Goal: Find specific page/section: Locate a particular part of the current website

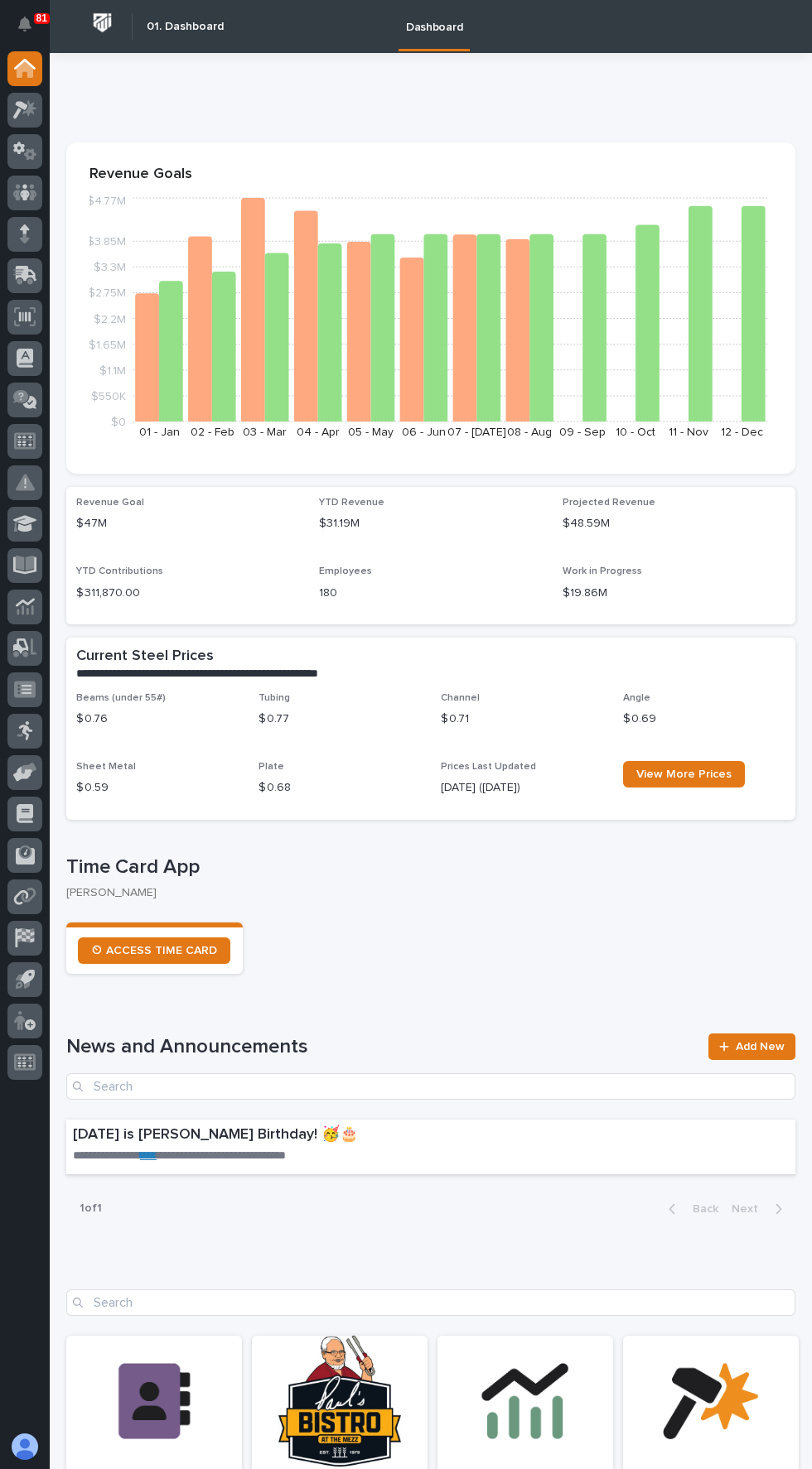
click at [30, 277] on icon at bounding box center [26, 274] width 21 height 16
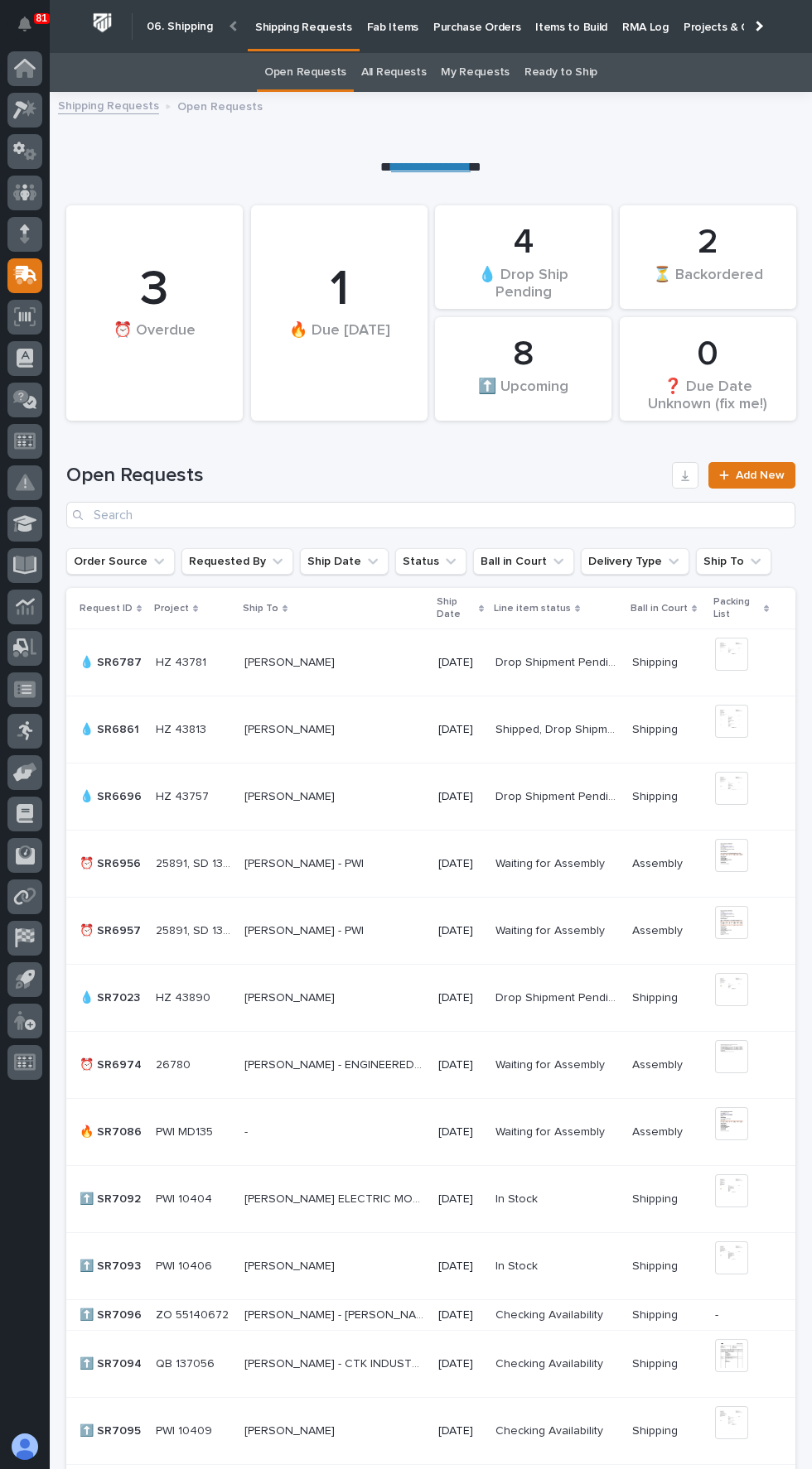
click at [396, 10] on p "Fab Items" at bounding box center [392, 18] width 52 height 35
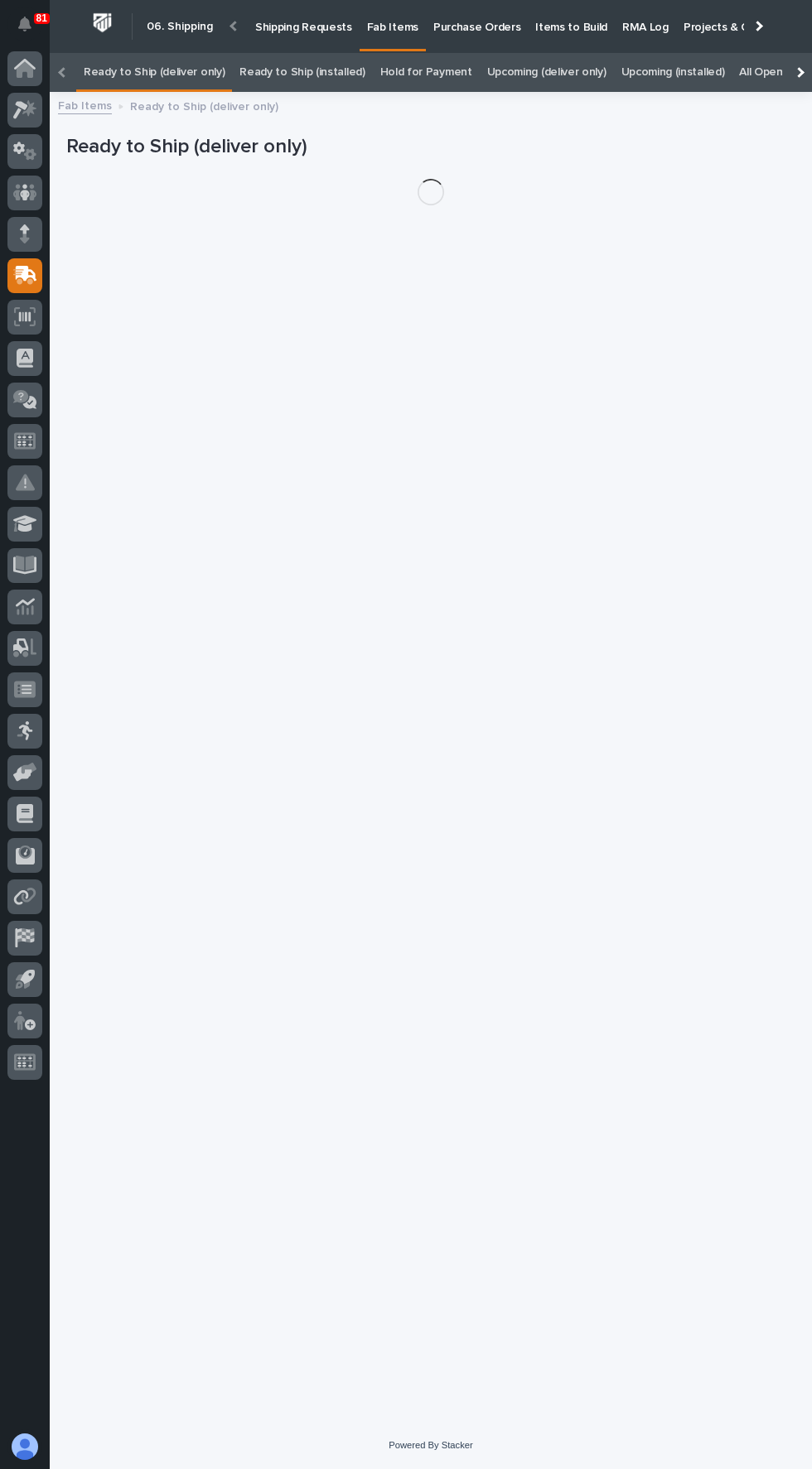
scroll to position [53, 0]
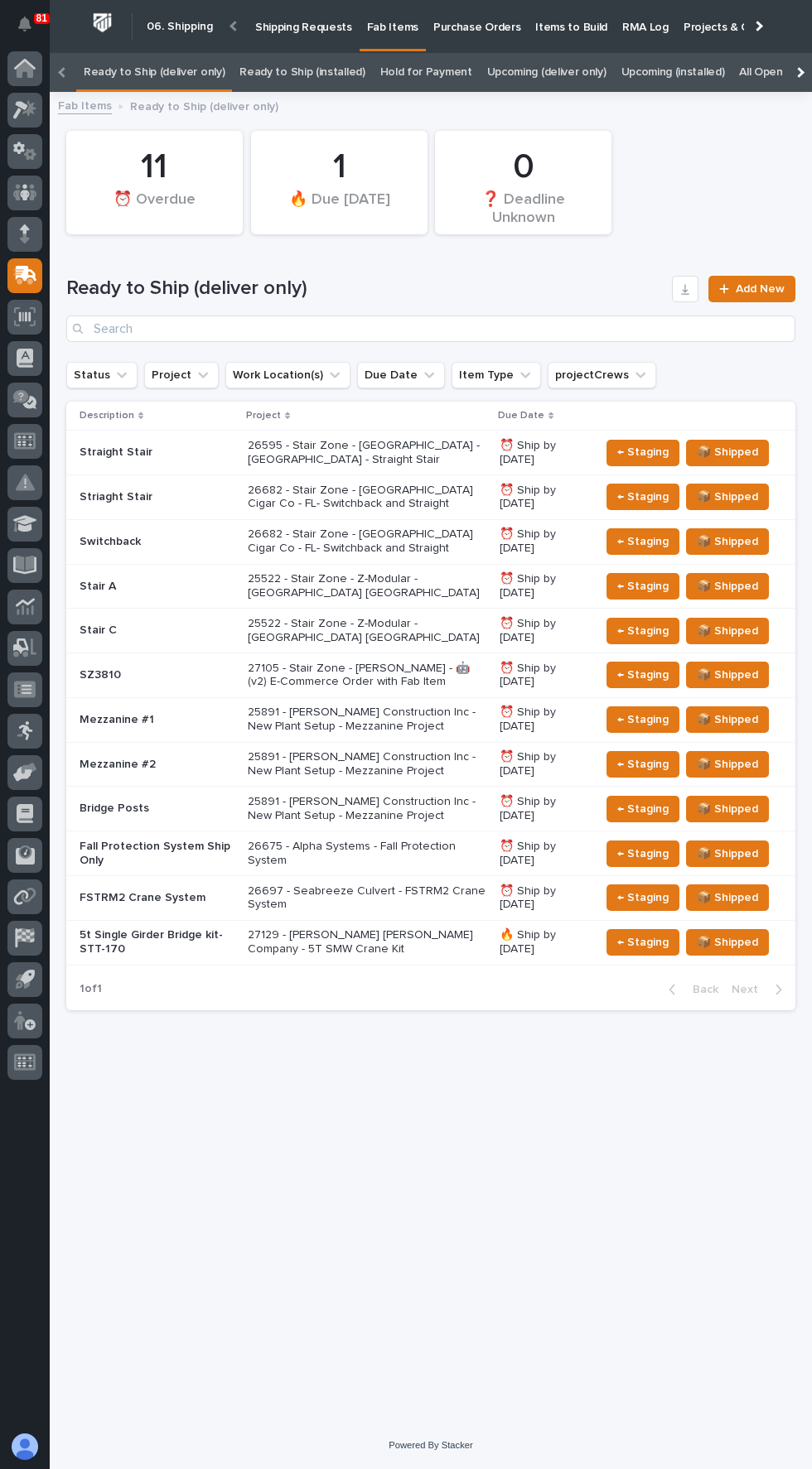
click at [797, 53] on link "All" at bounding box center [803, 72] width 12 height 39
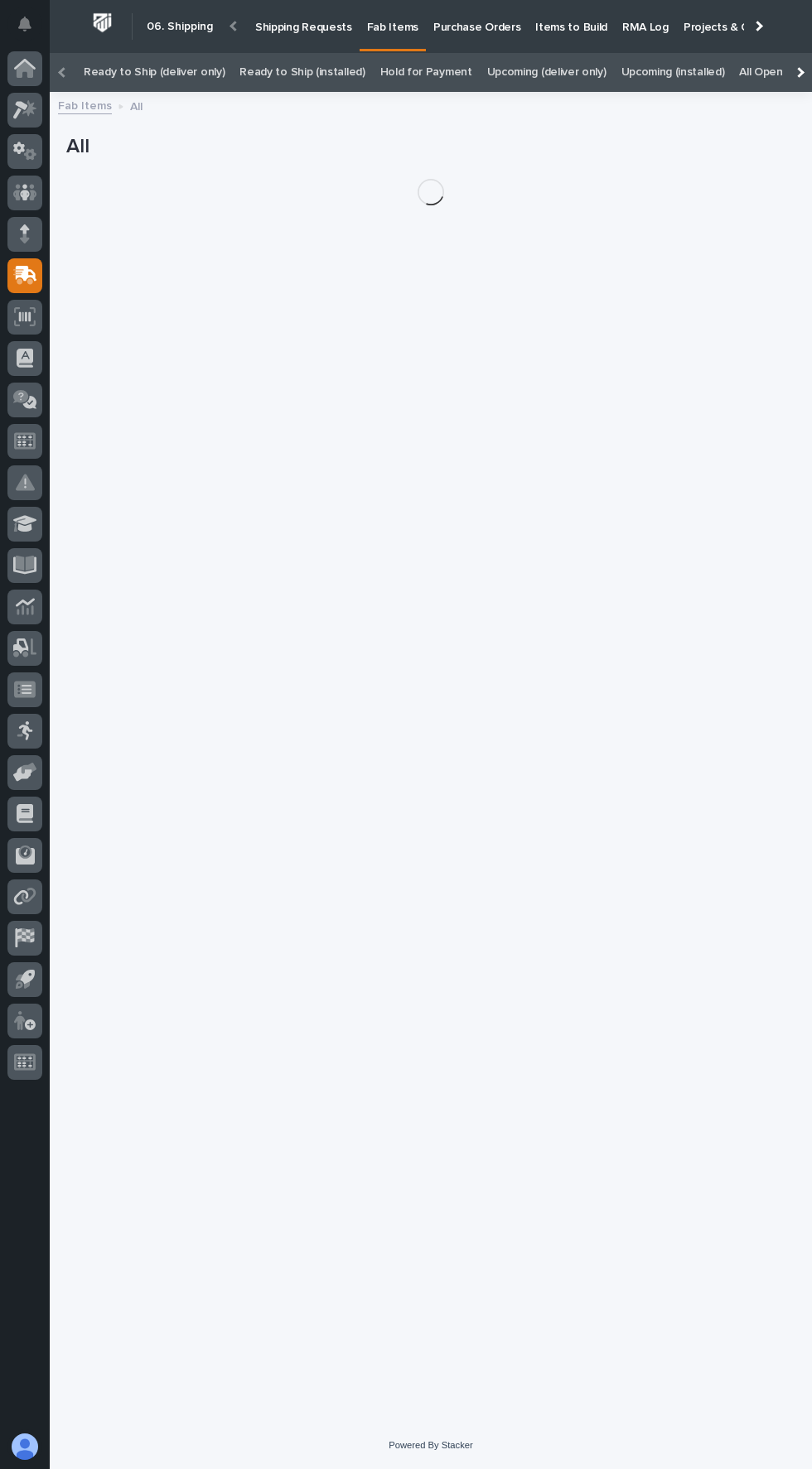
scroll to position [53, 0]
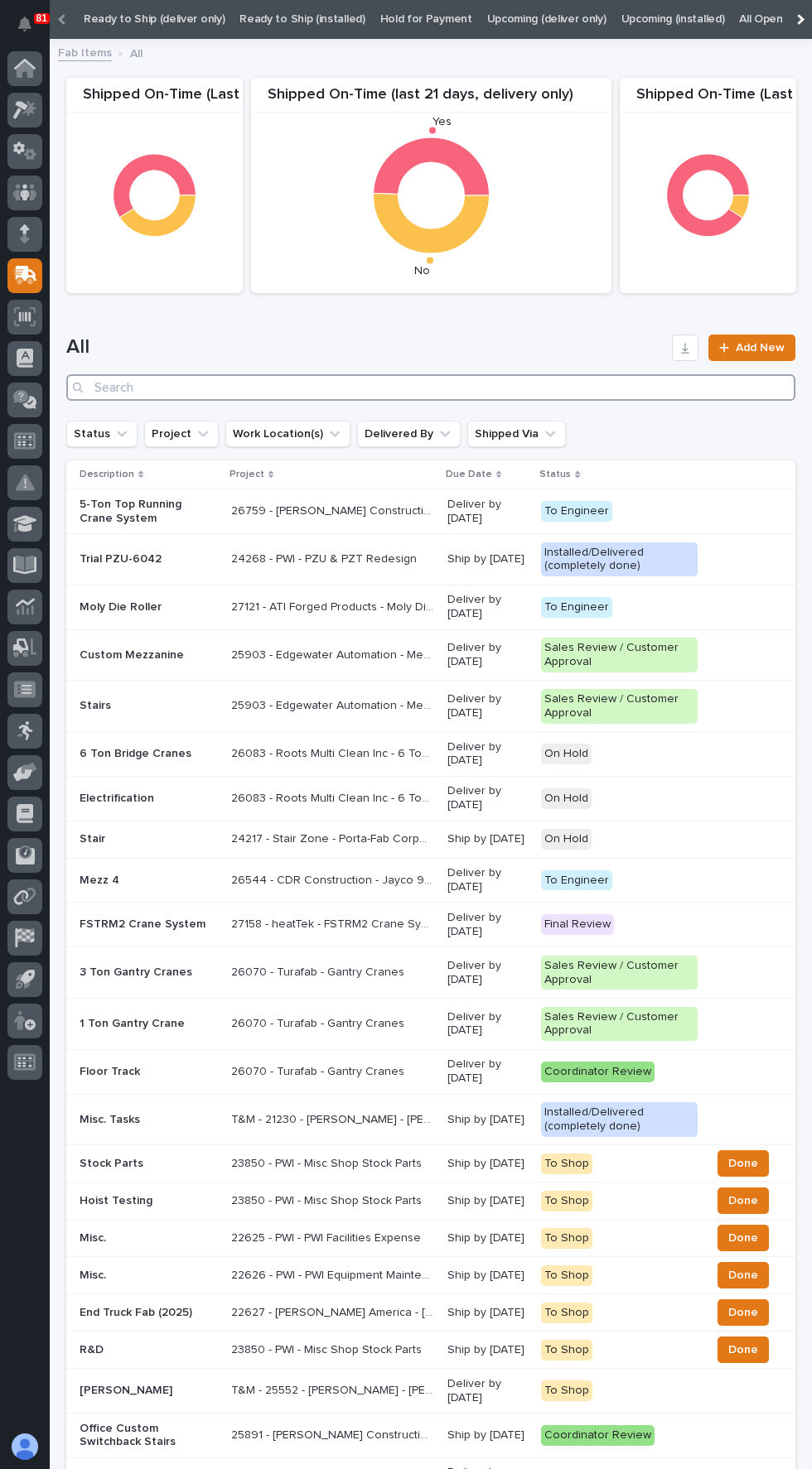
click at [529, 387] on input "Search" at bounding box center [431, 387] width 729 height 26
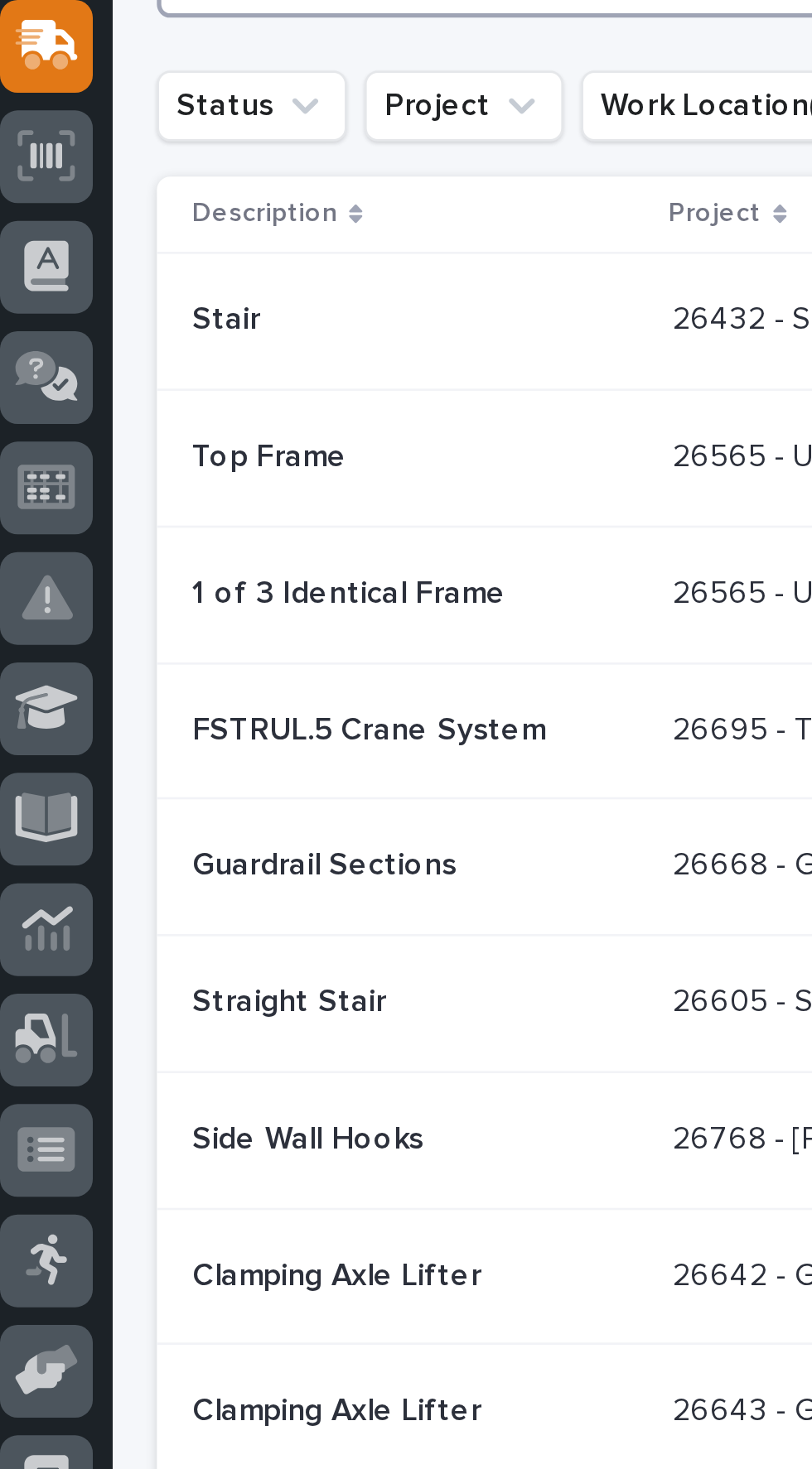
scroll to position [191, 0]
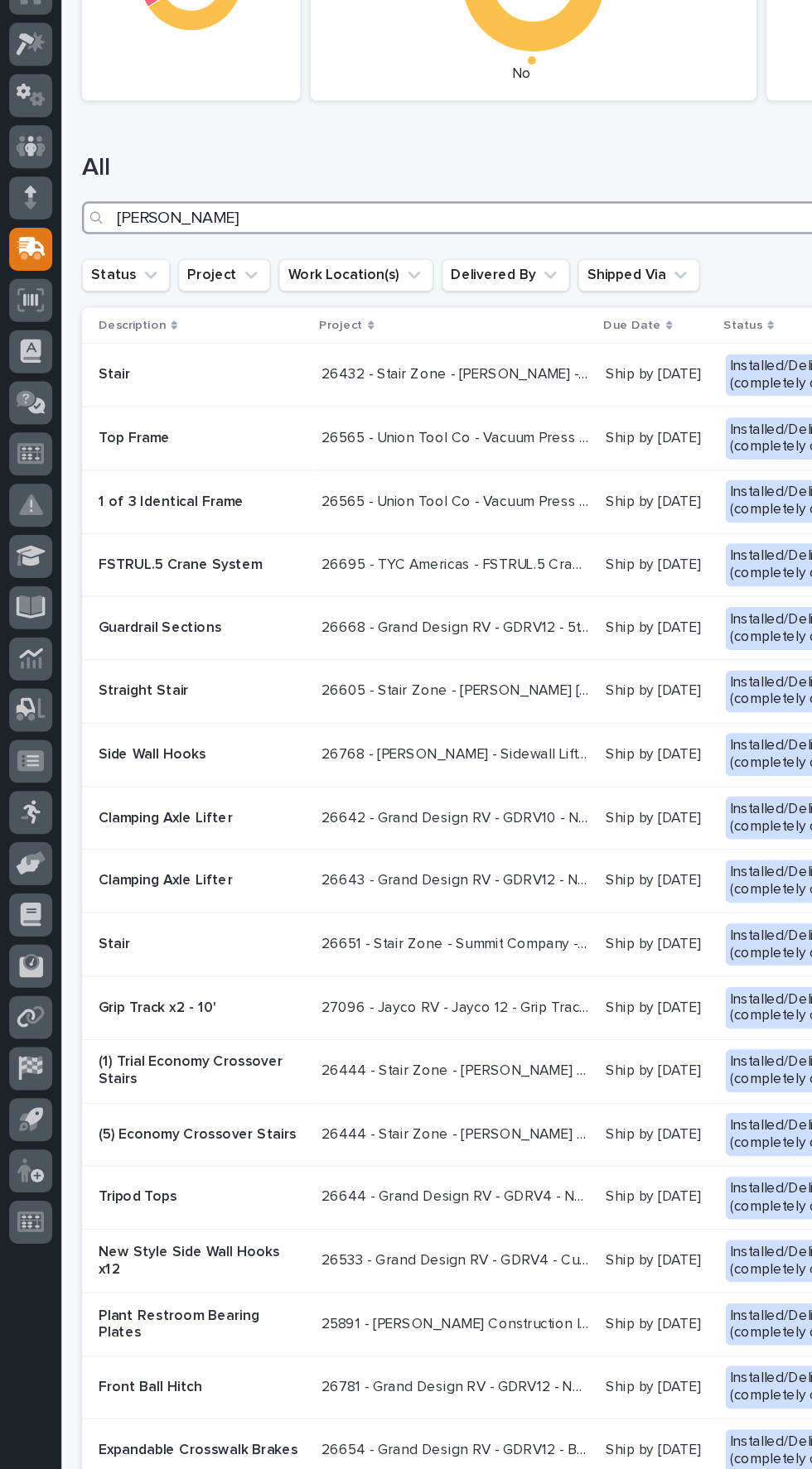
click at [174, 255] on input "[PERSON_NAME]" at bounding box center [431, 249] width 729 height 26
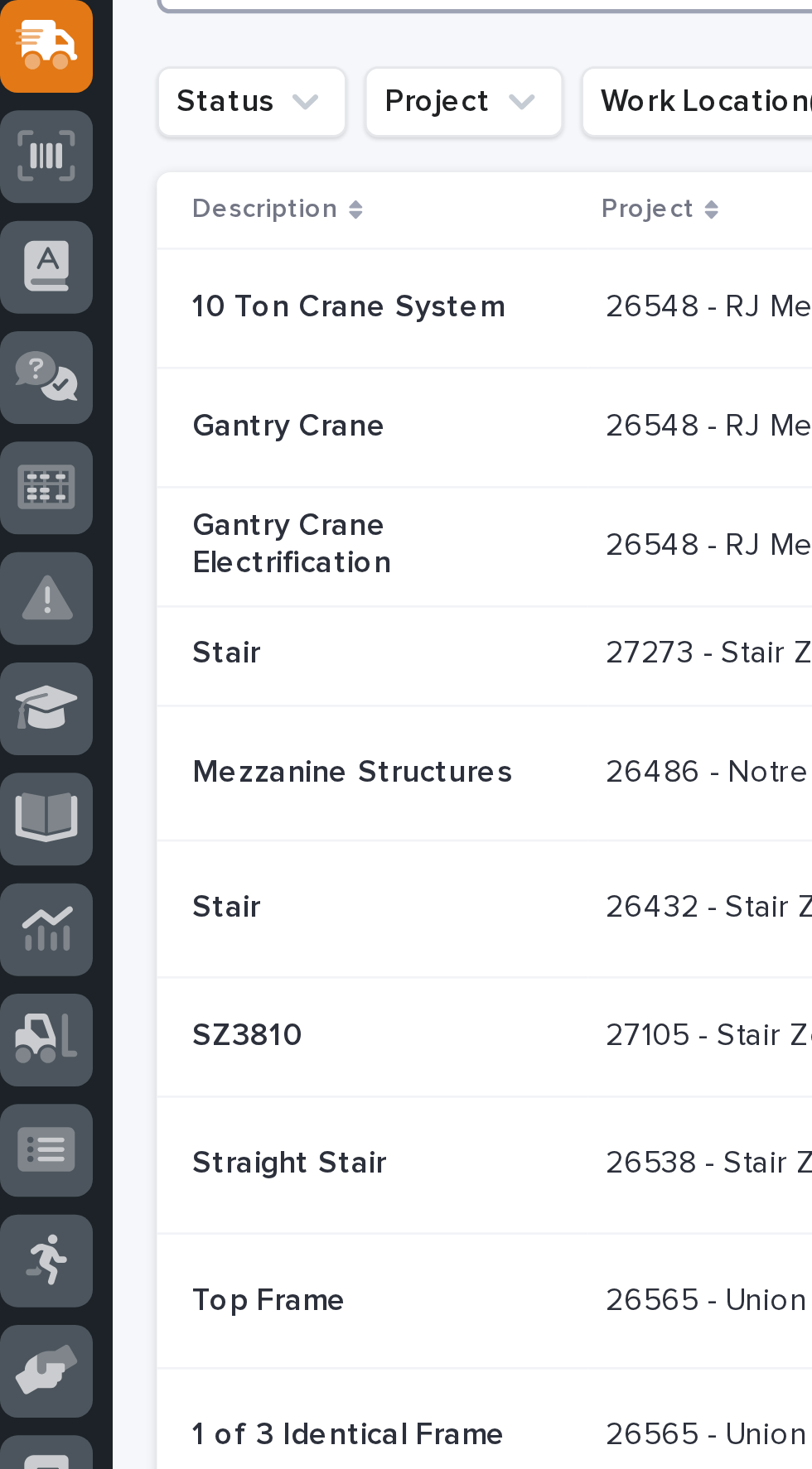
scroll to position [167, 0]
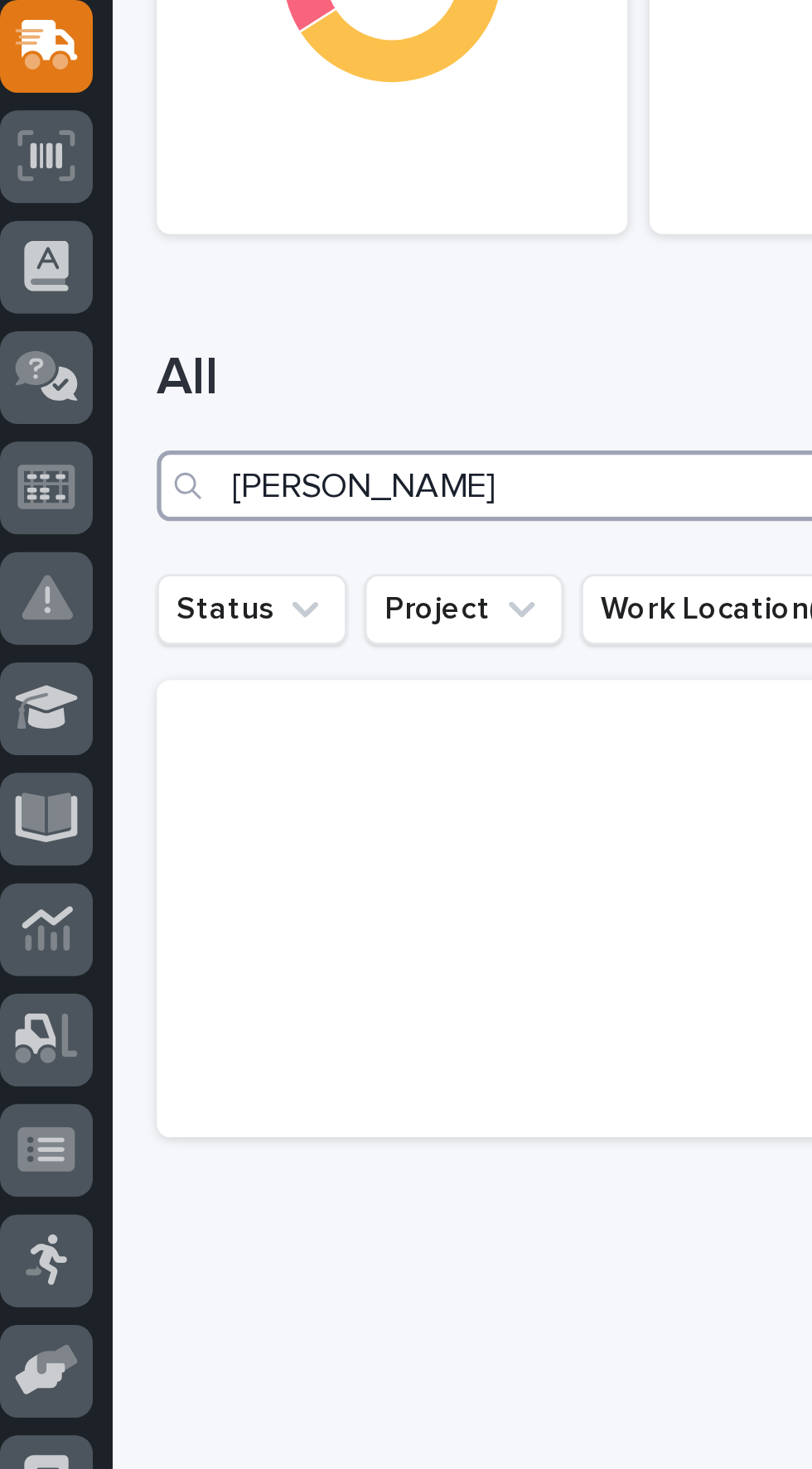
scroll to position [122, 0]
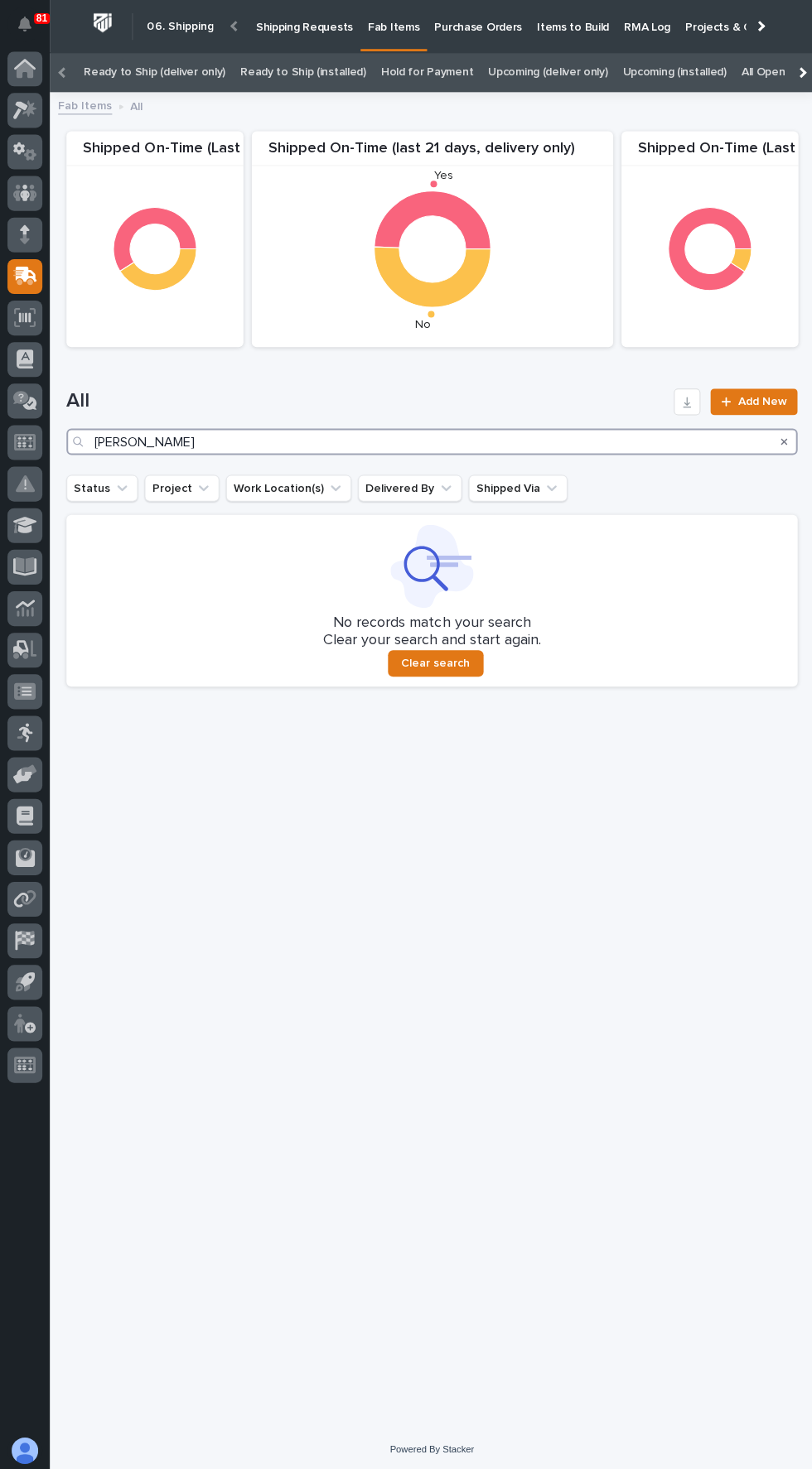
click at [265, 427] on input "[PERSON_NAME]" at bounding box center [431, 440] width 729 height 26
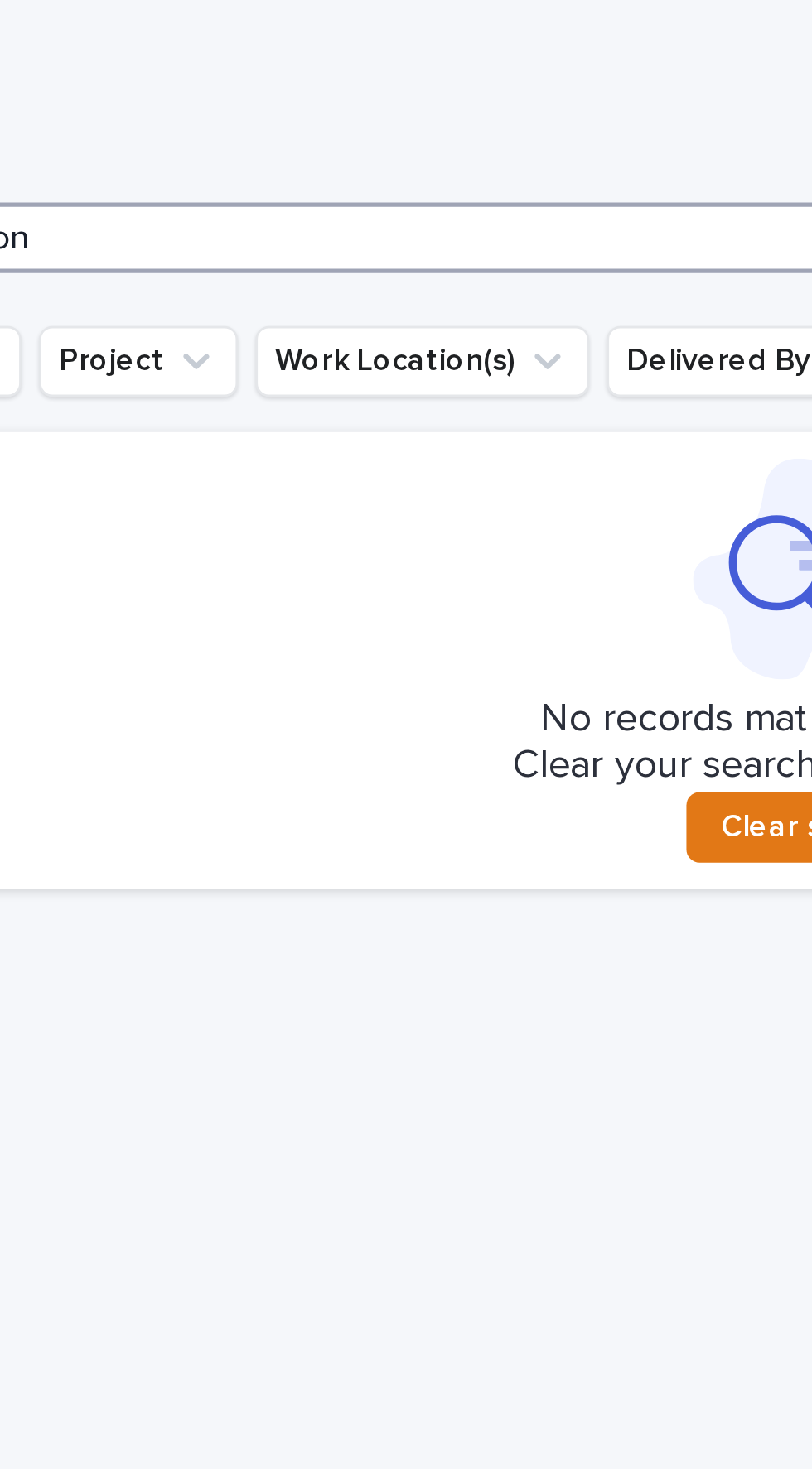
click at [247, 429] on input "Chiason" at bounding box center [431, 440] width 729 height 26
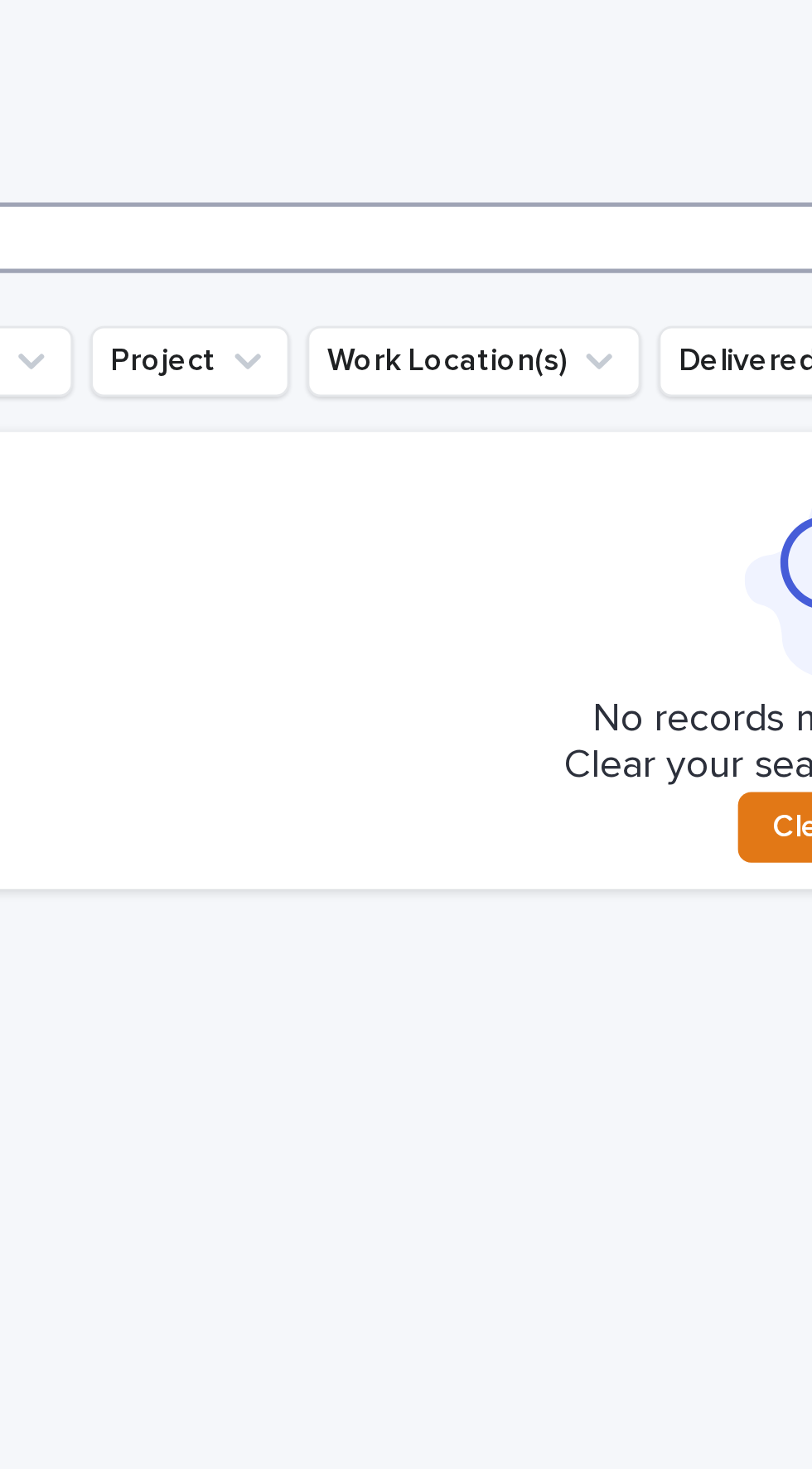
type input "C"
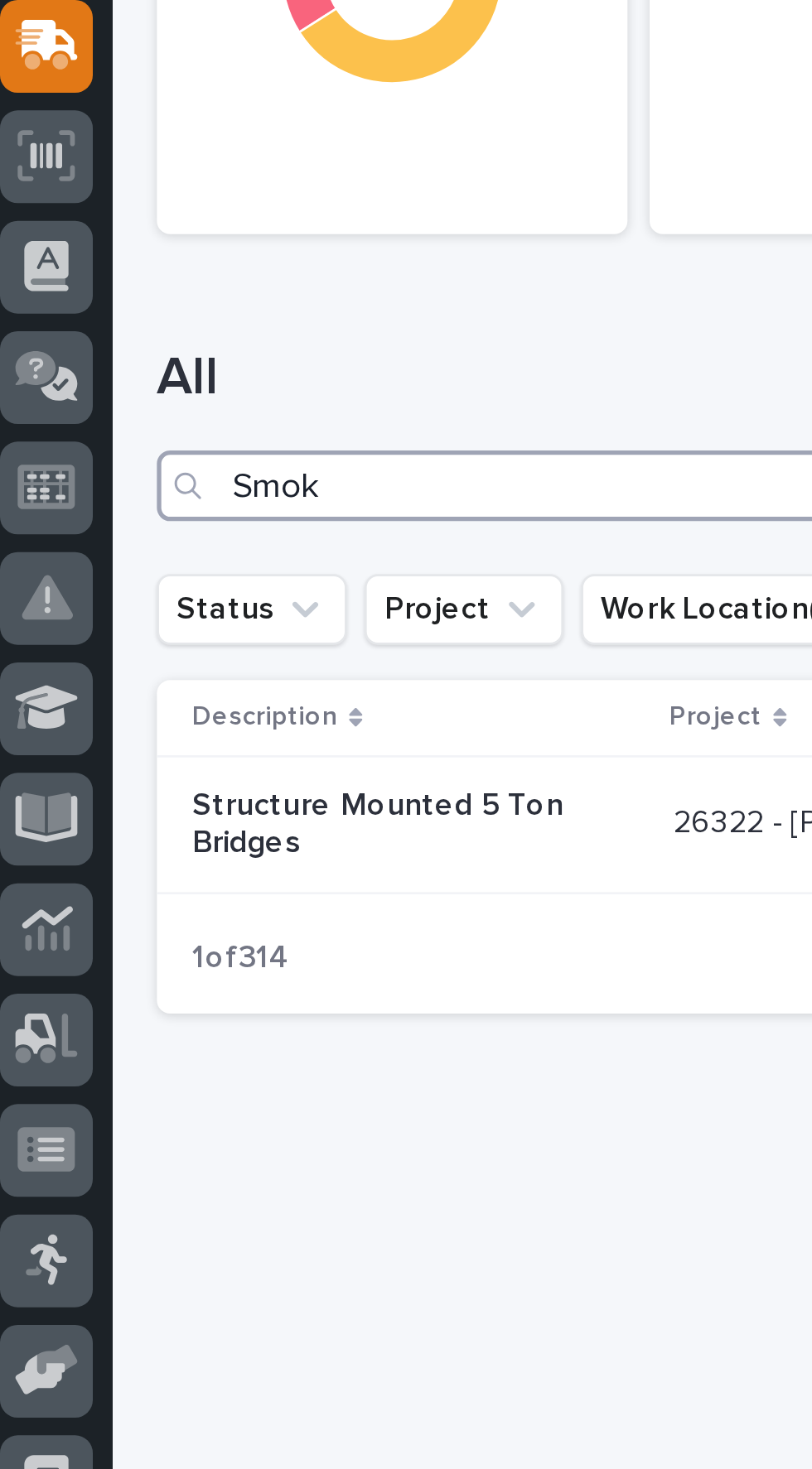
type input "Smoke"
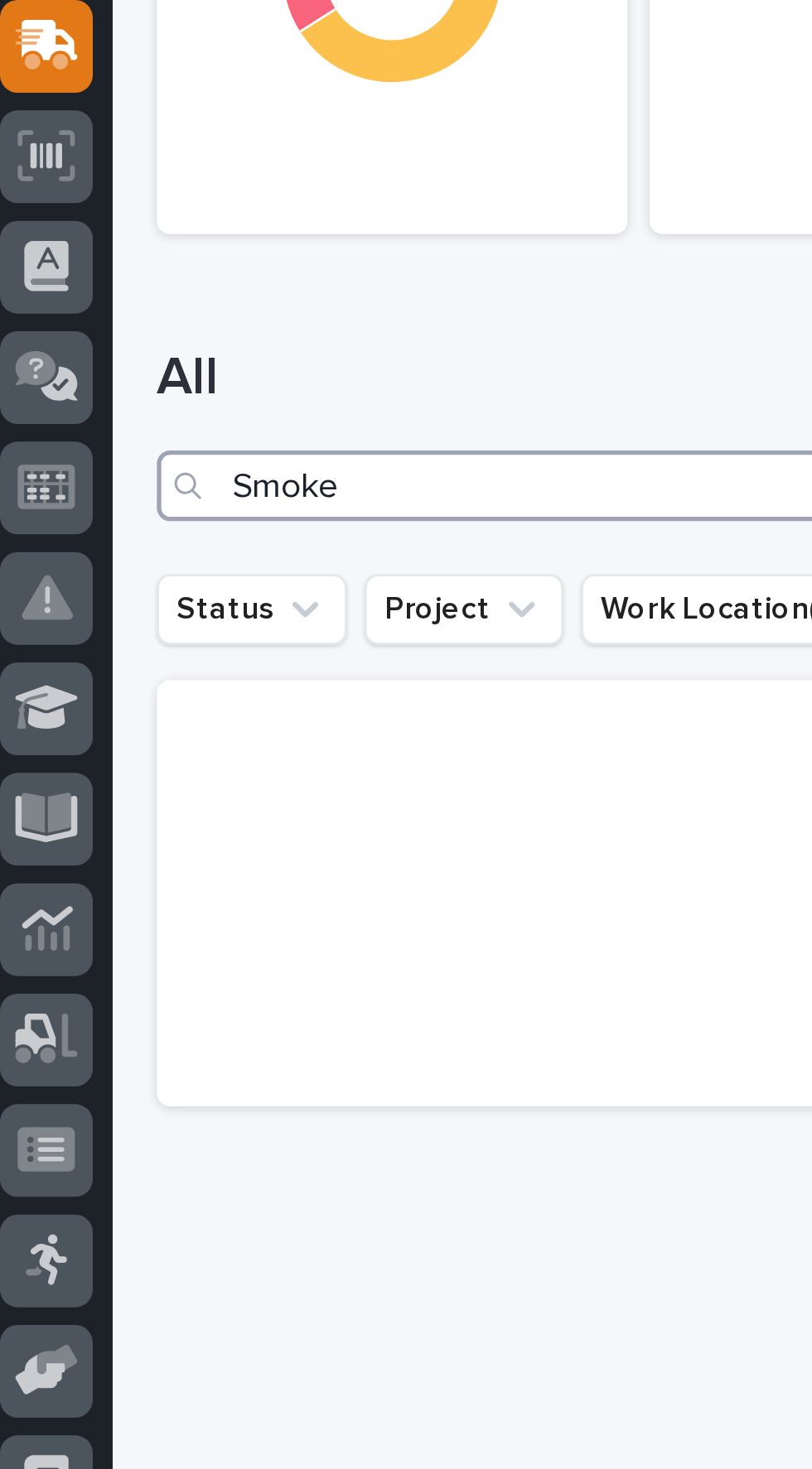
scroll to position [108, 0]
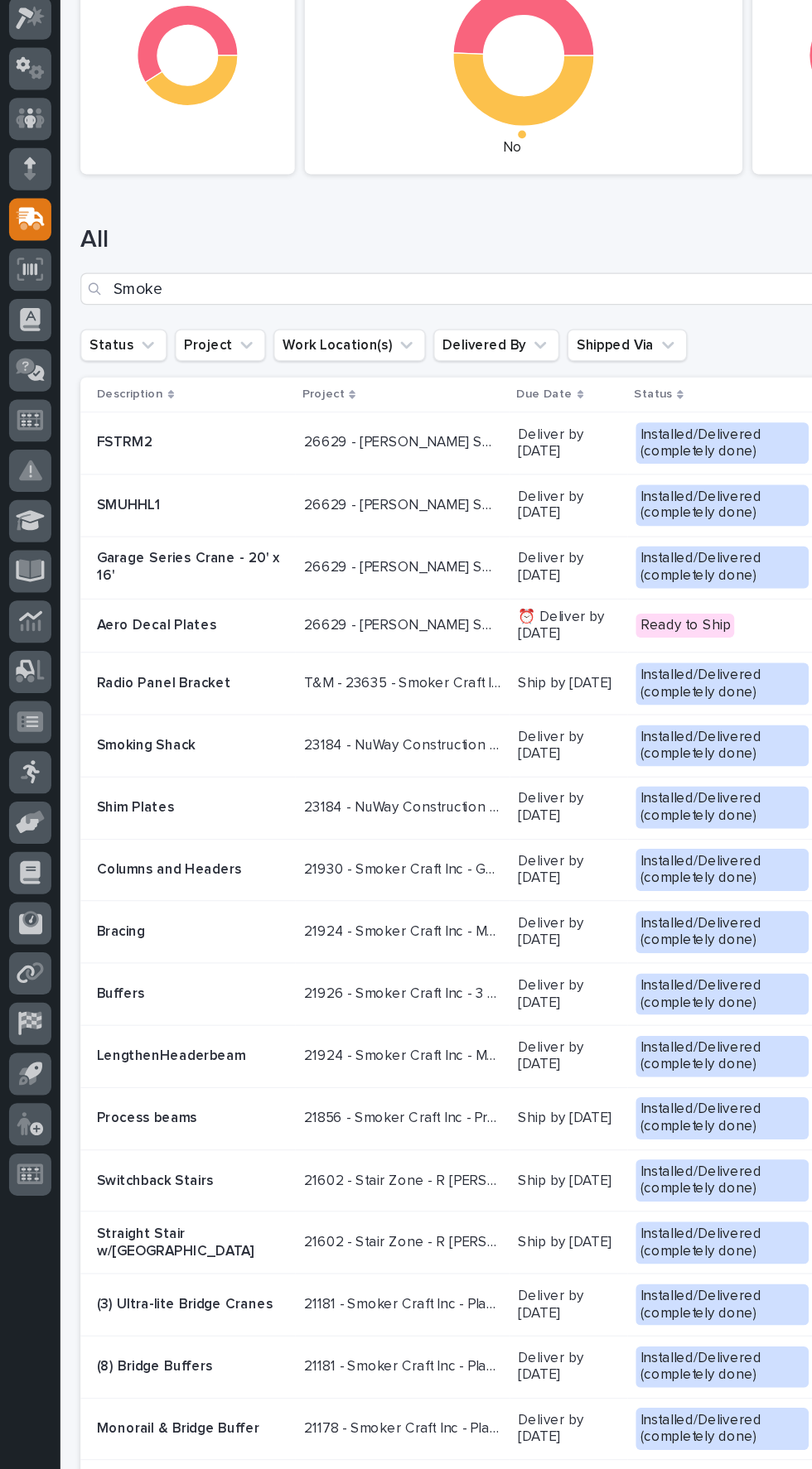
click at [331, 508] on p "26629 - [PERSON_NAME] Smoke - Cranes" at bounding box center [333, 510] width 166 height 18
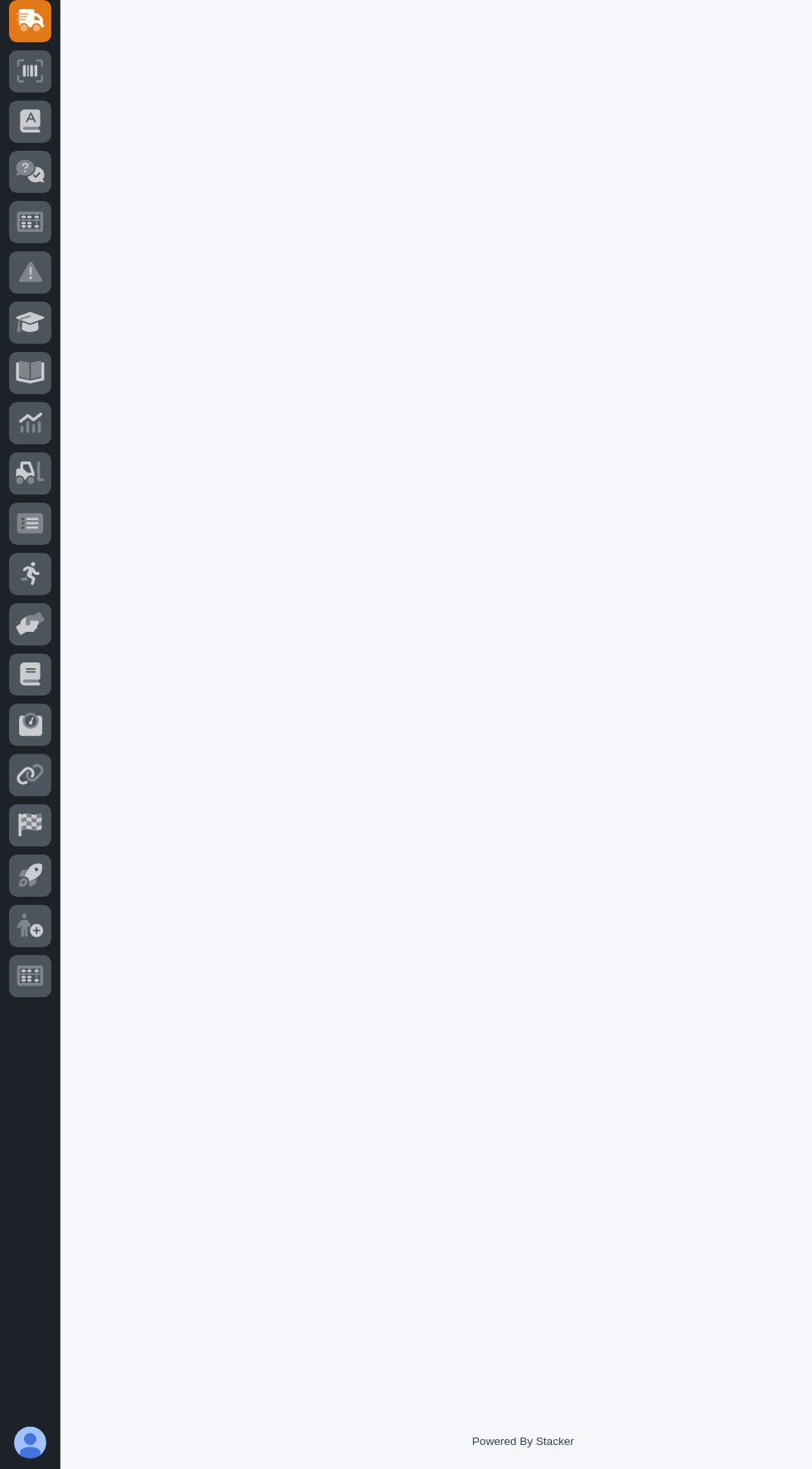
scroll to position [53, 0]
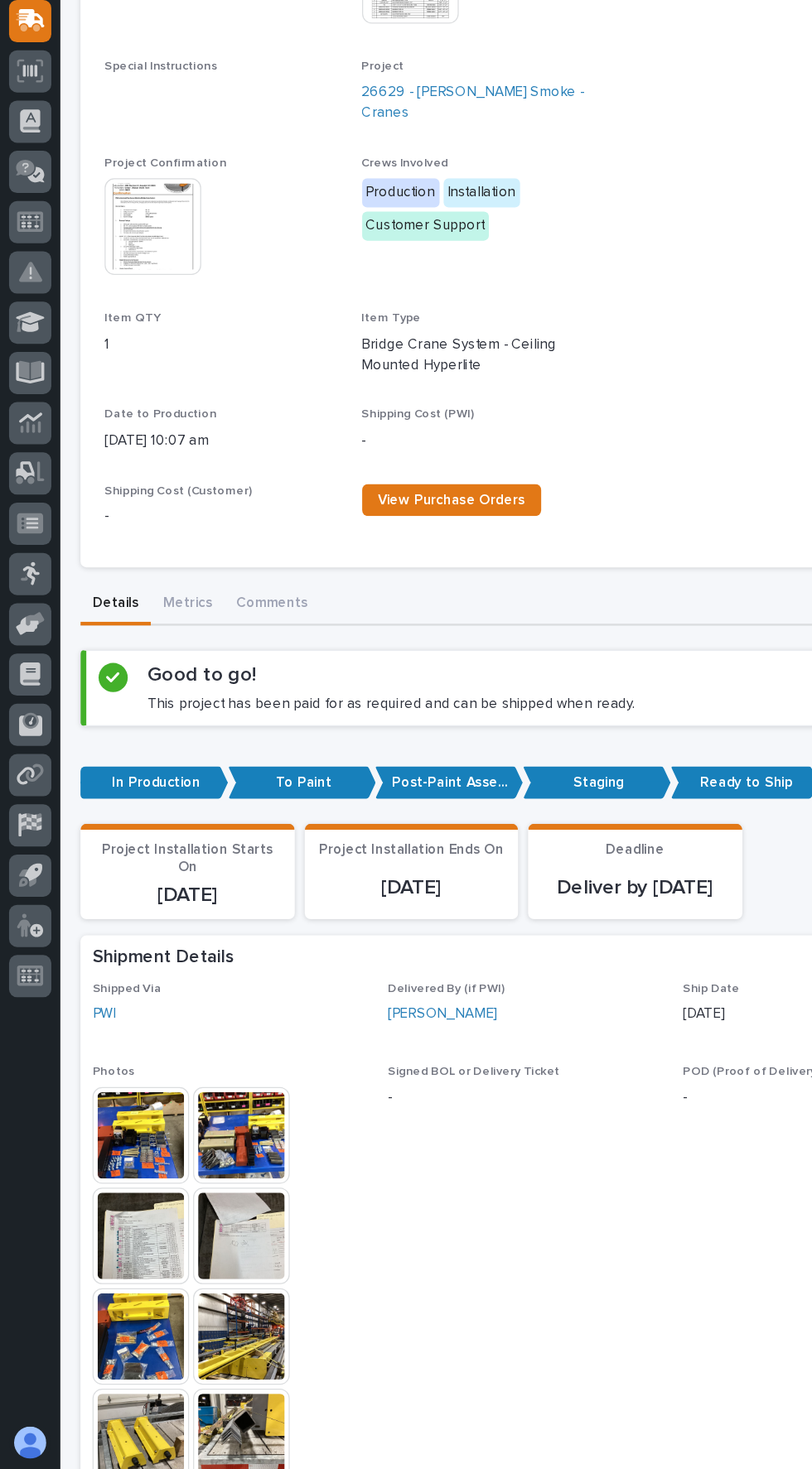
click at [99, 1250] on img at bounding box center [115, 1275] width 79 height 79
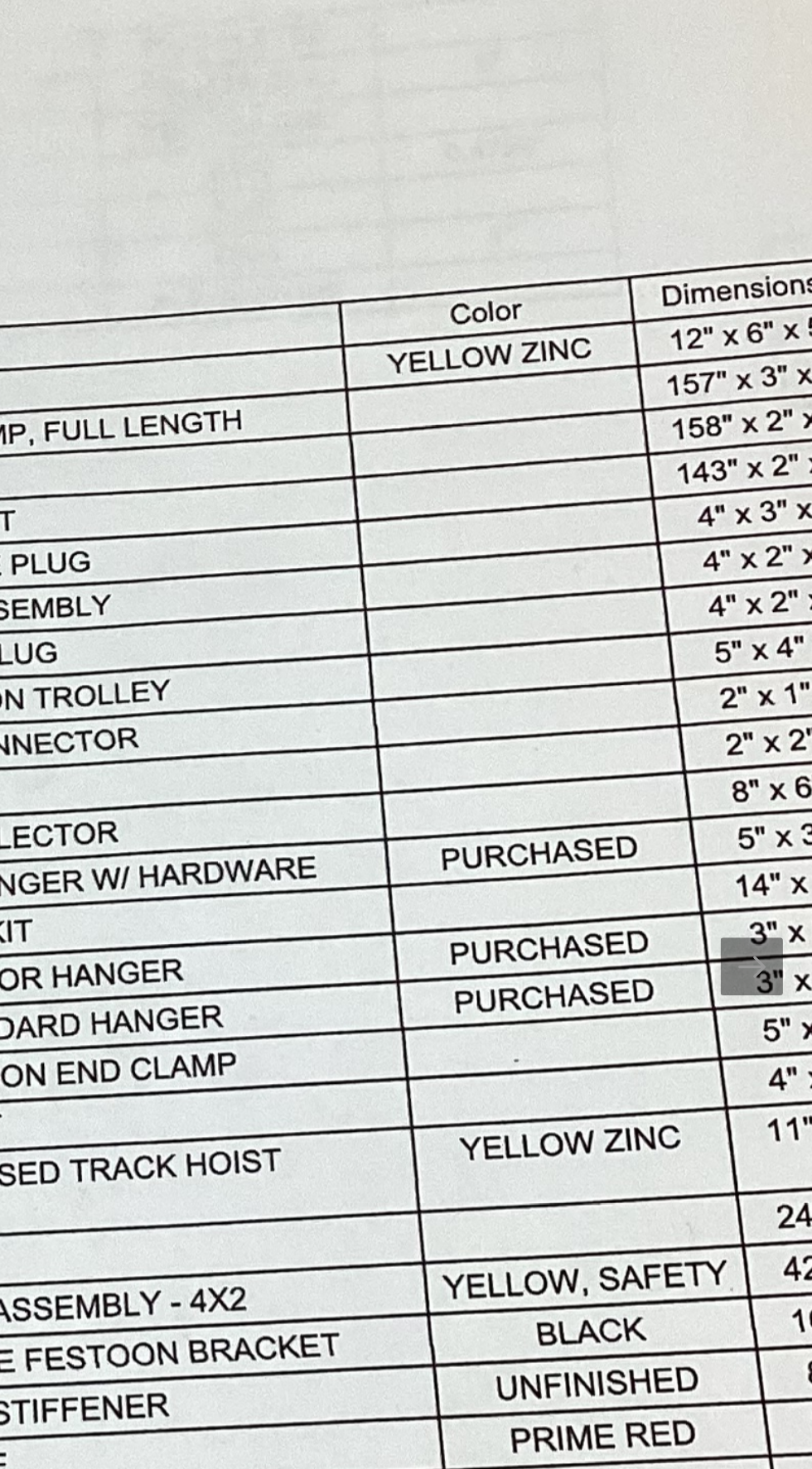
scroll to position [0, 0]
